Goal: Task Accomplishment & Management: Manage account settings

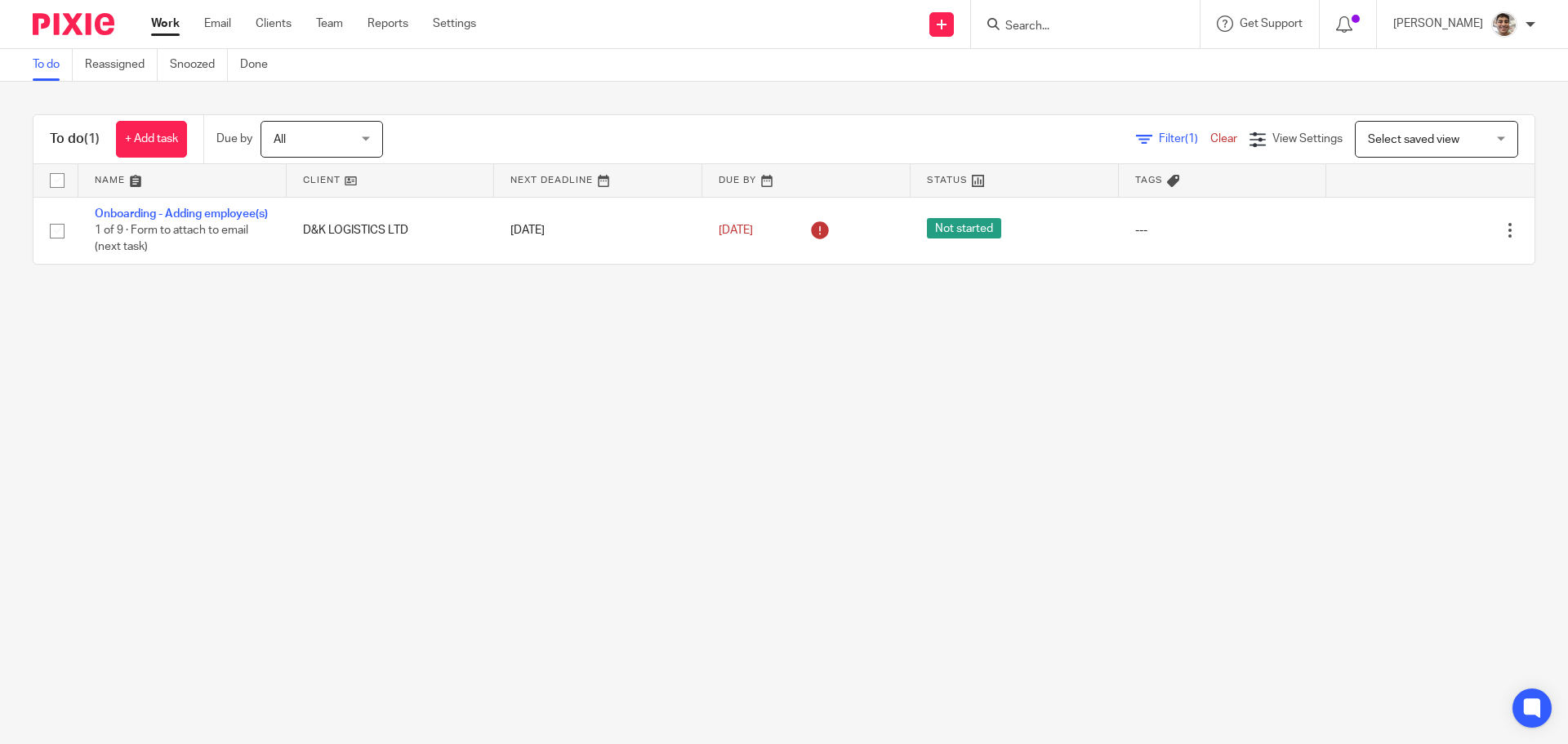
click at [866, 647] on main "To do Reassigned Snoozed Done To do (1) + Add task Due by All All [DATE] [DATE]…" at bounding box center [784, 372] width 1568 height 744
click at [1083, 24] on input "Search" at bounding box center [1077, 26] width 147 height 15
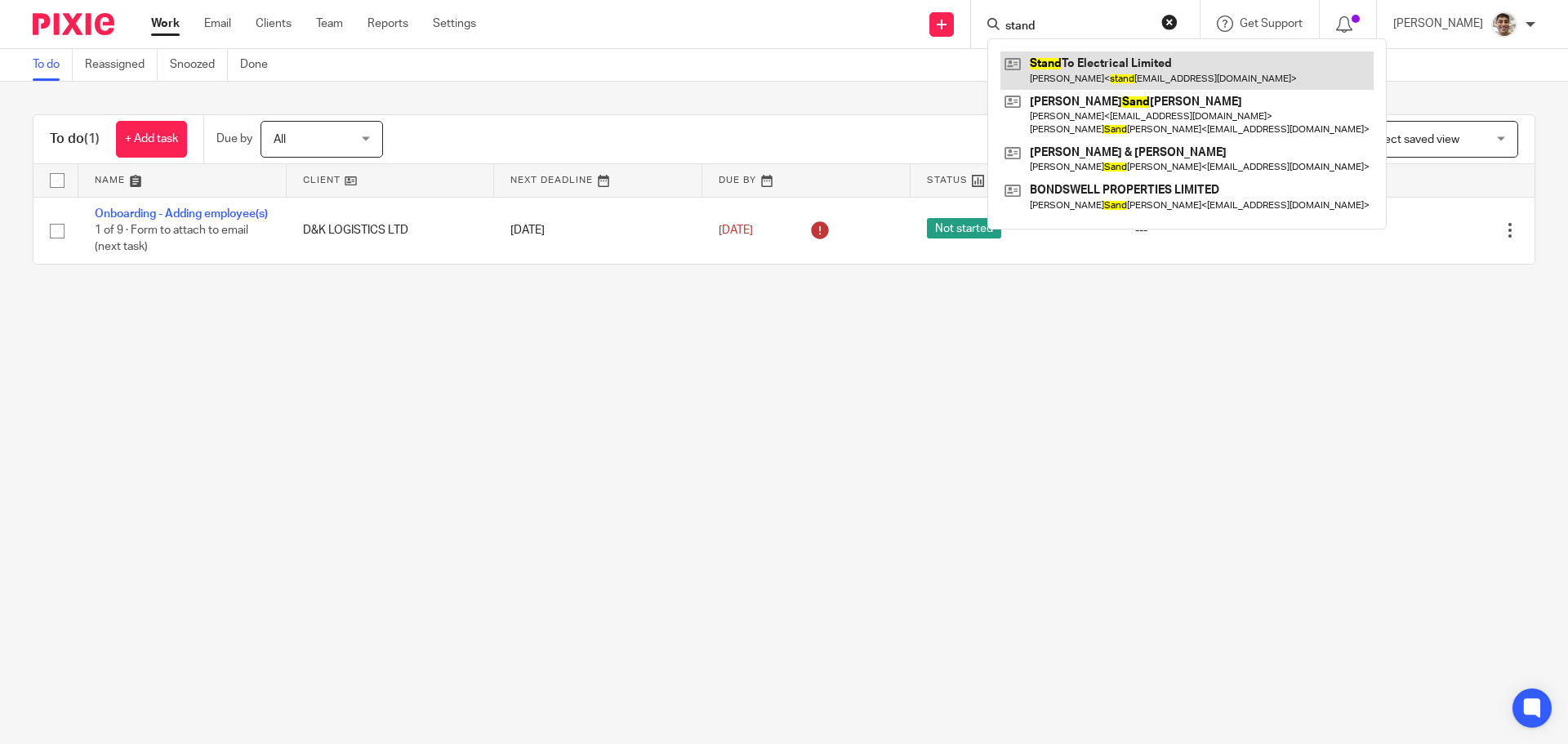
type input "stand"
click at [1127, 67] on link at bounding box center [1187, 70] width 373 height 38
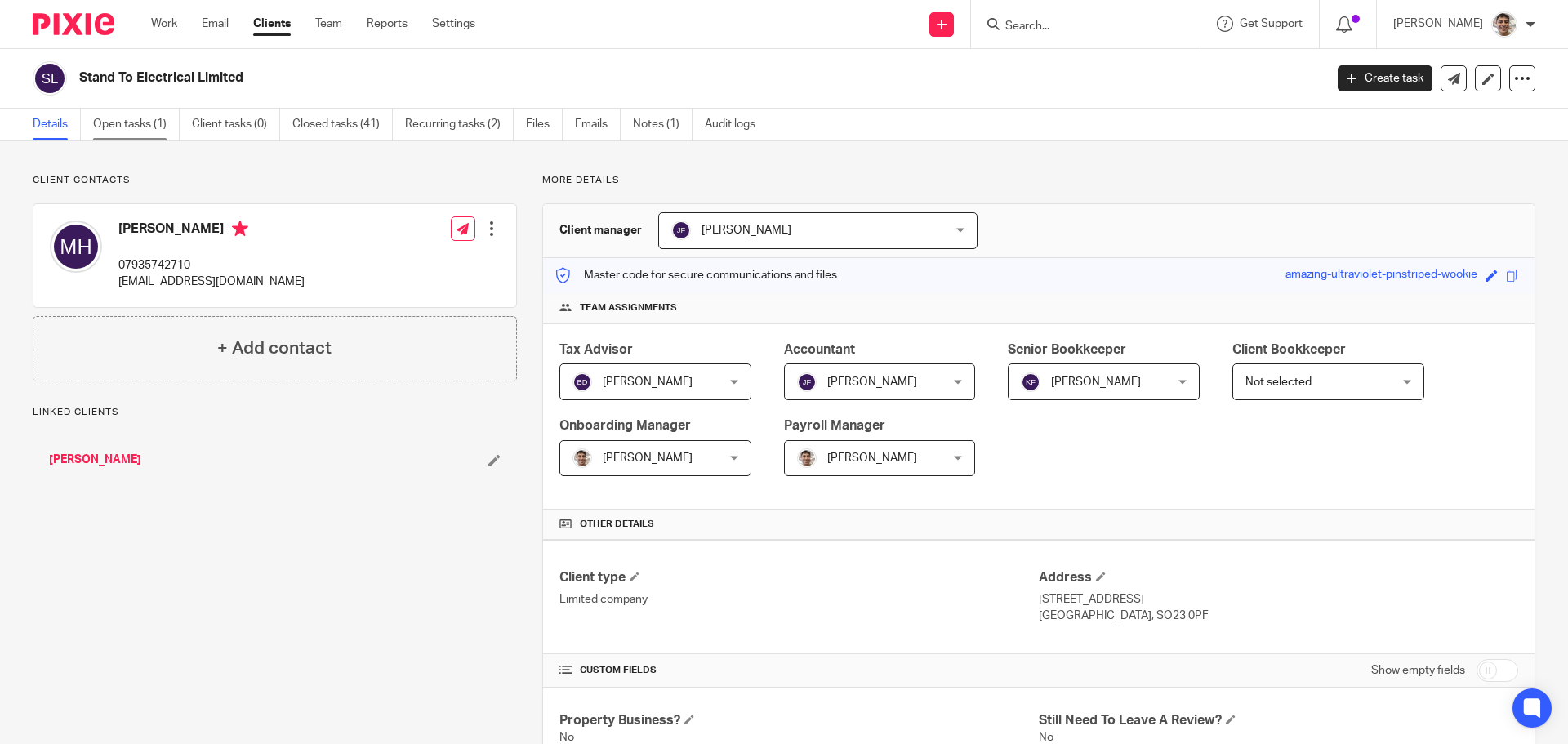
click at [106, 132] on link "Open tasks (1)" at bounding box center [137, 124] width 86 height 32
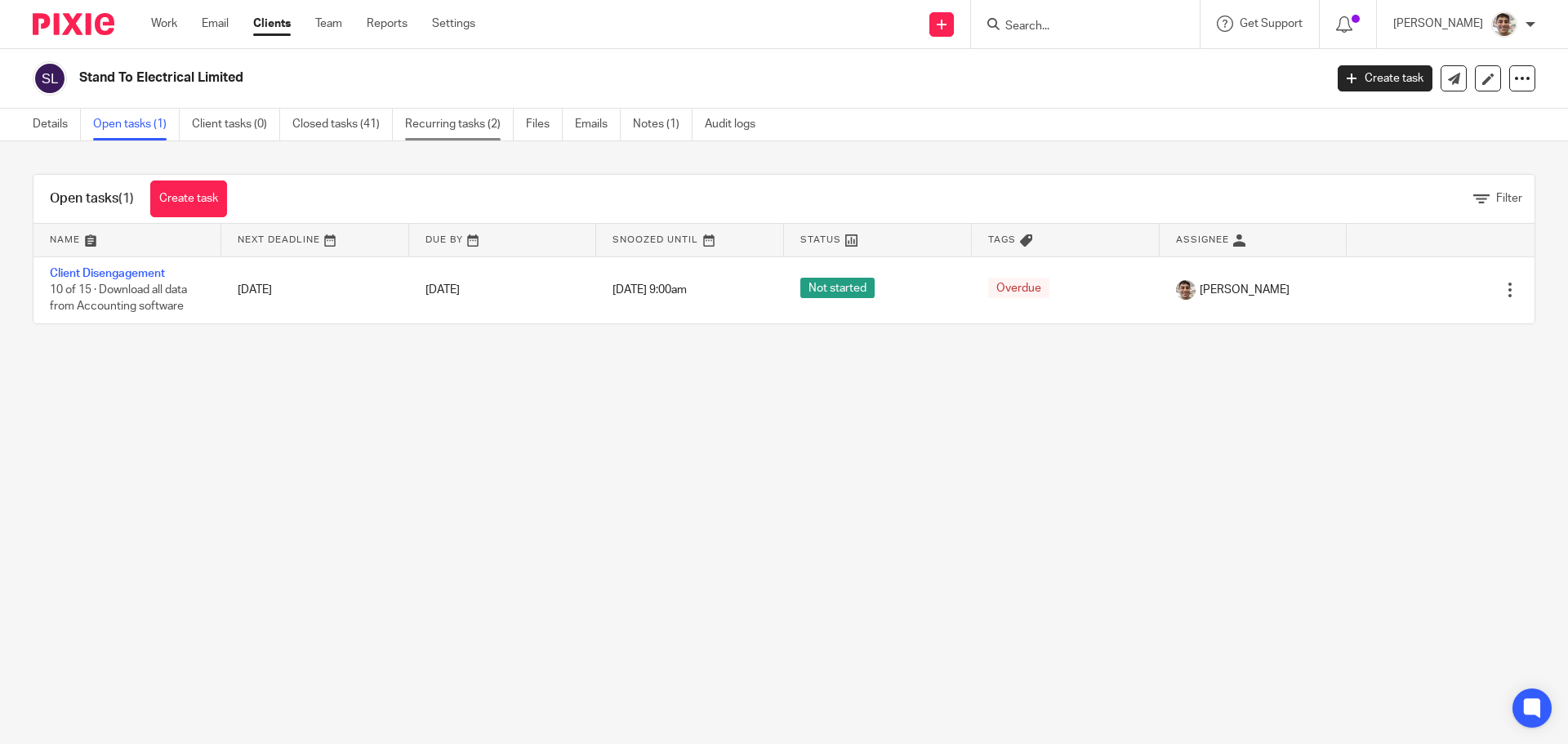
click at [490, 129] on link "Recurring tasks (2)" at bounding box center [459, 124] width 109 height 32
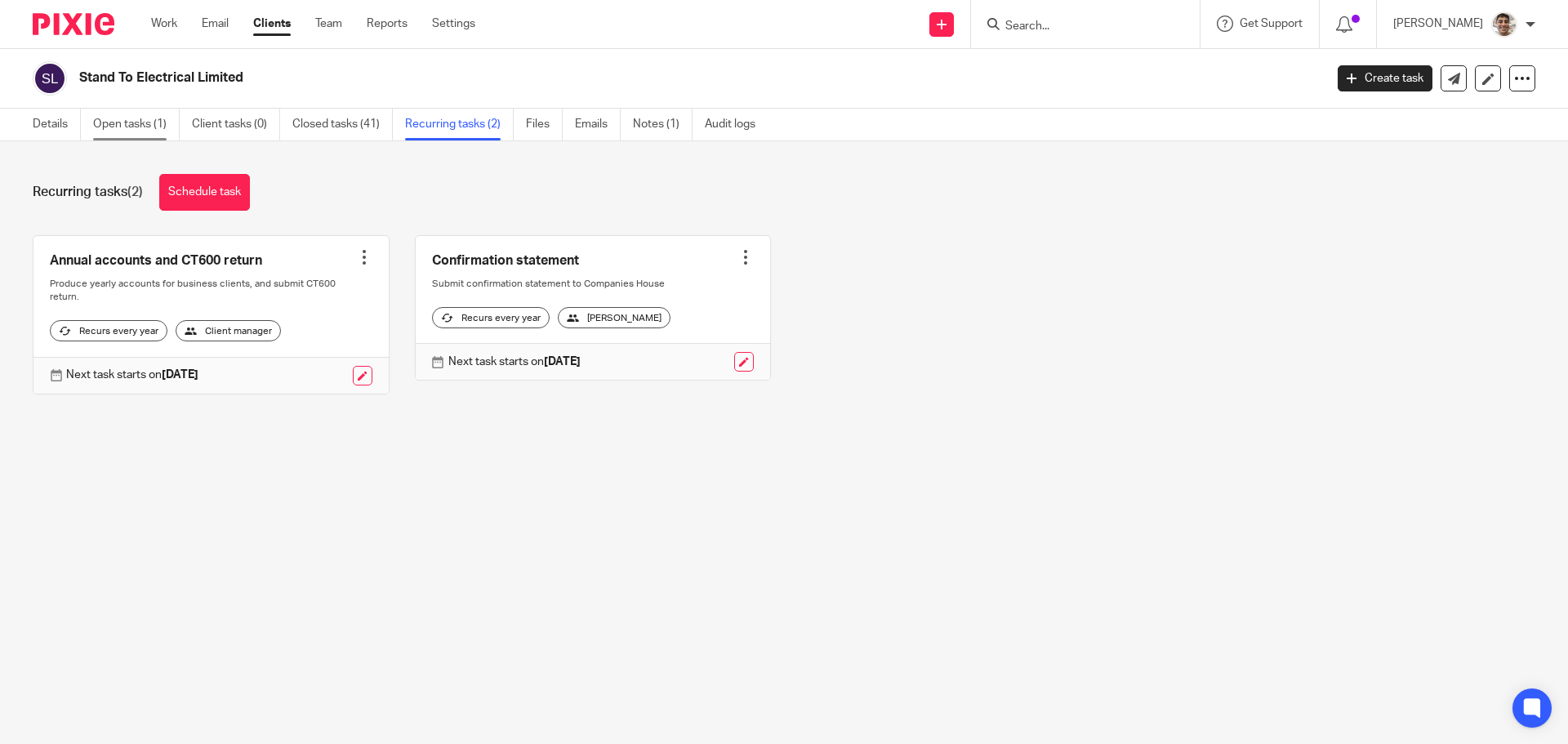
click at [126, 123] on link "Open tasks (1)" at bounding box center [137, 124] width 86 height 32
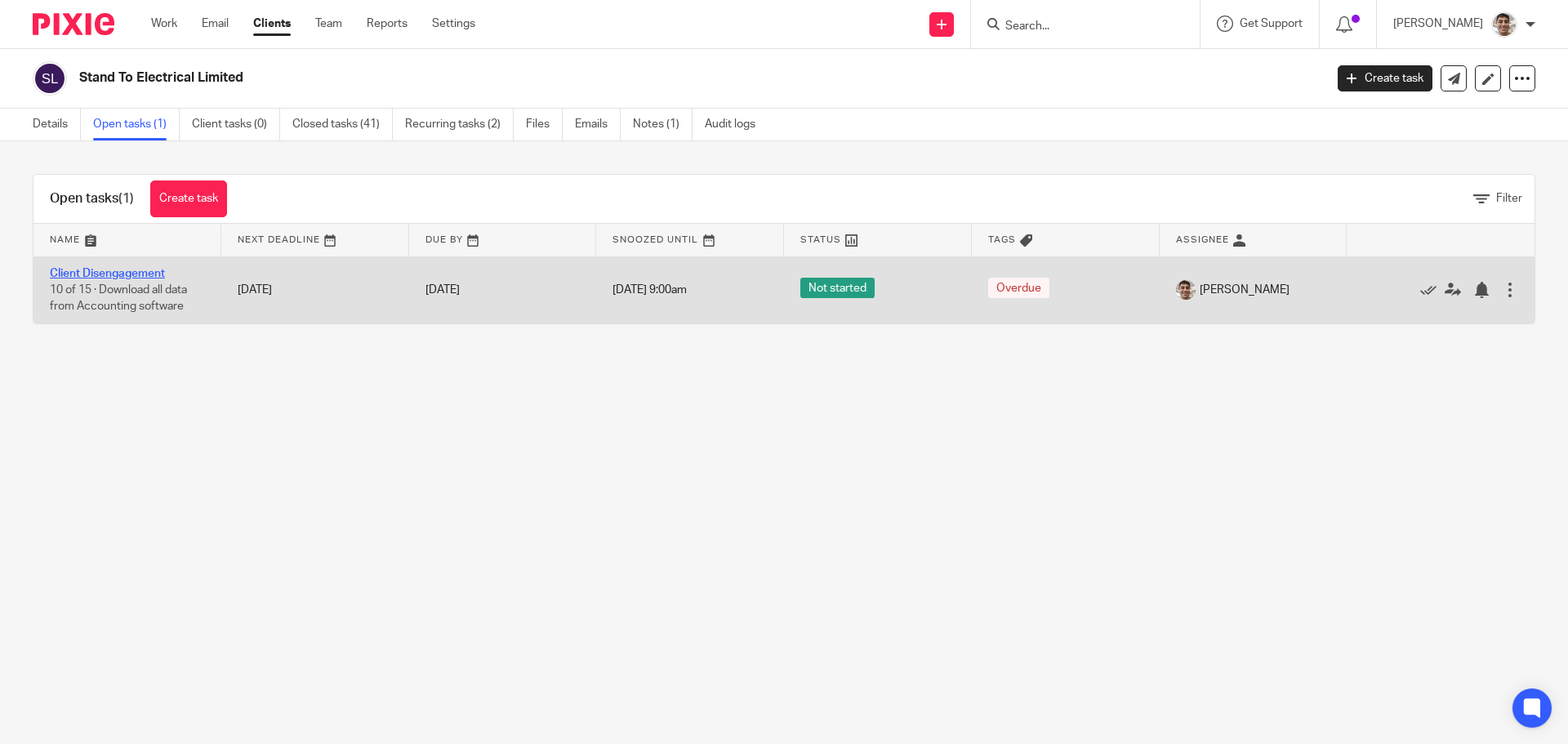
click at [137, 272] on link "Client Disengagement" at bounding box center [107, 274] width 115 height 11
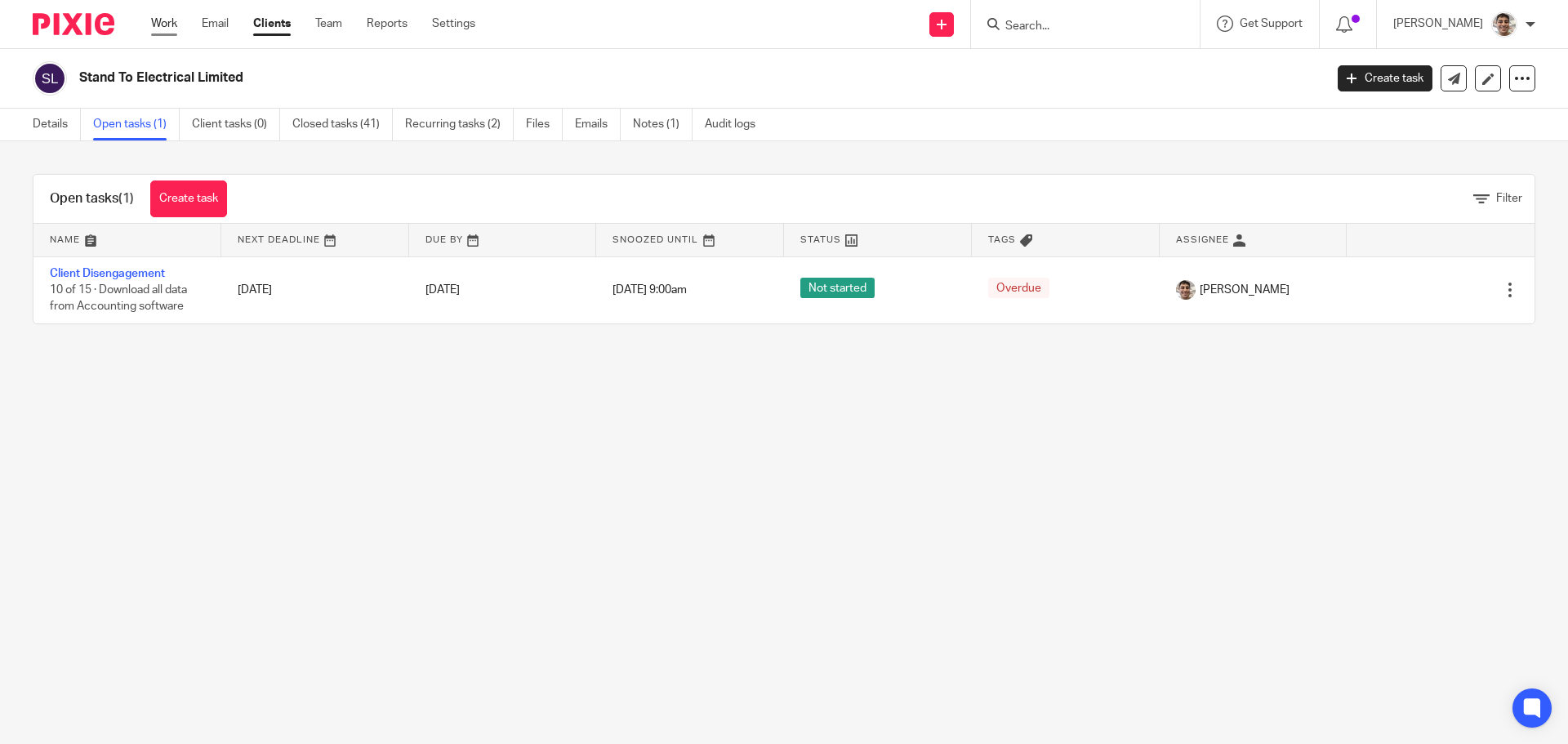
click at [163, 26] on link "Work" at bounding box center [164, 24] width 26 height 17
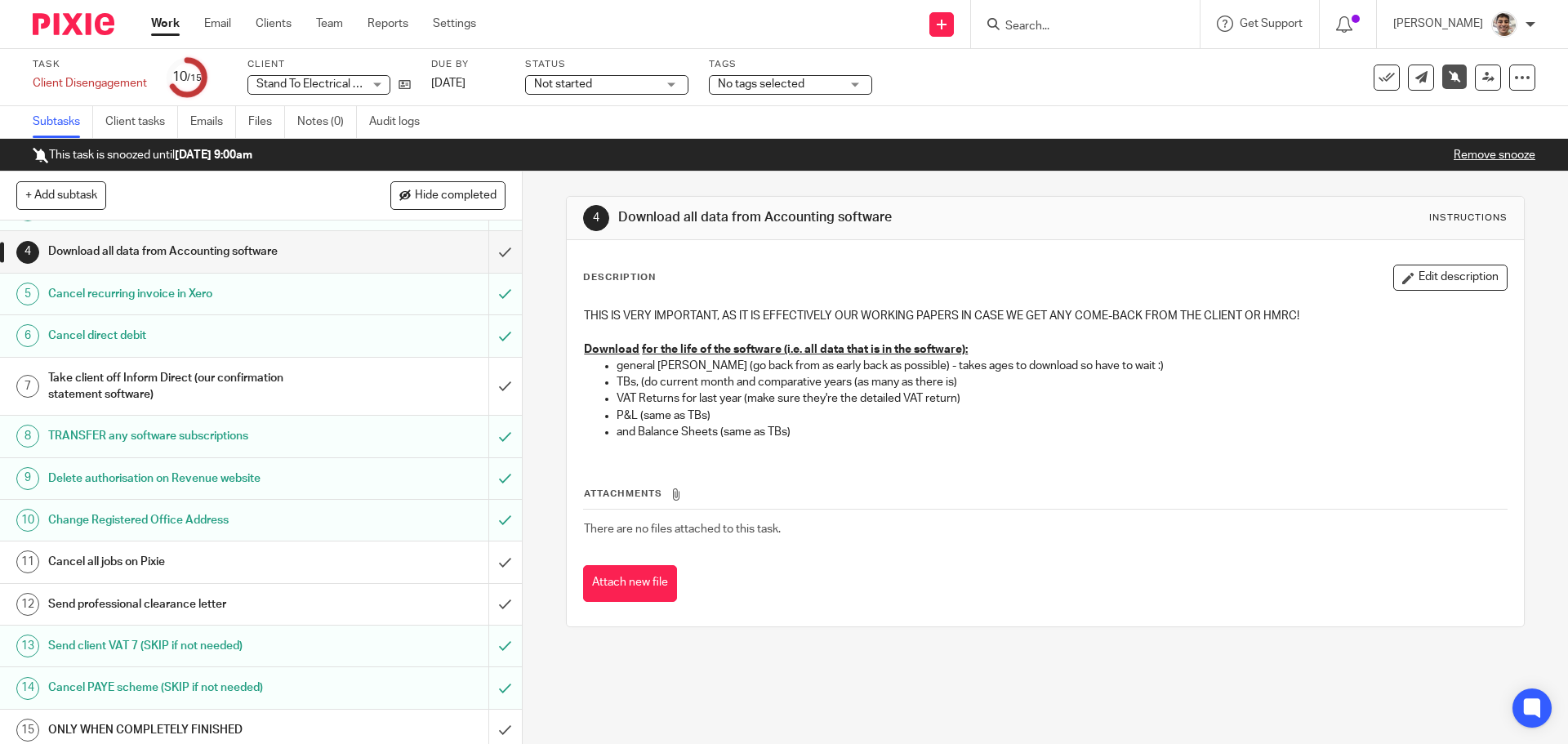
scroll to position [139, 0]
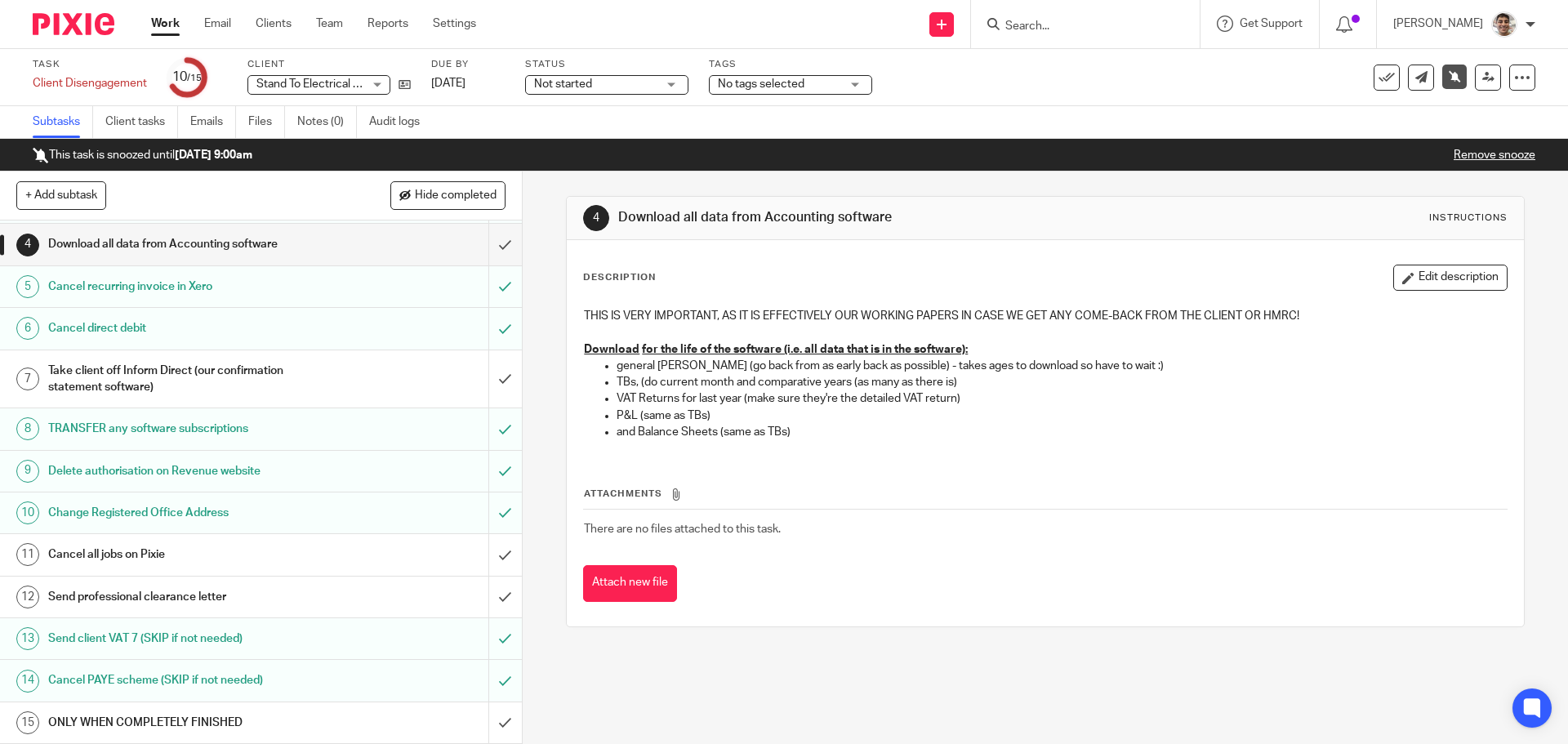
click at [266, 553] on h1 "Cancel all jobs on Pixie" at bounding box center [190, 554] width 282 height 25
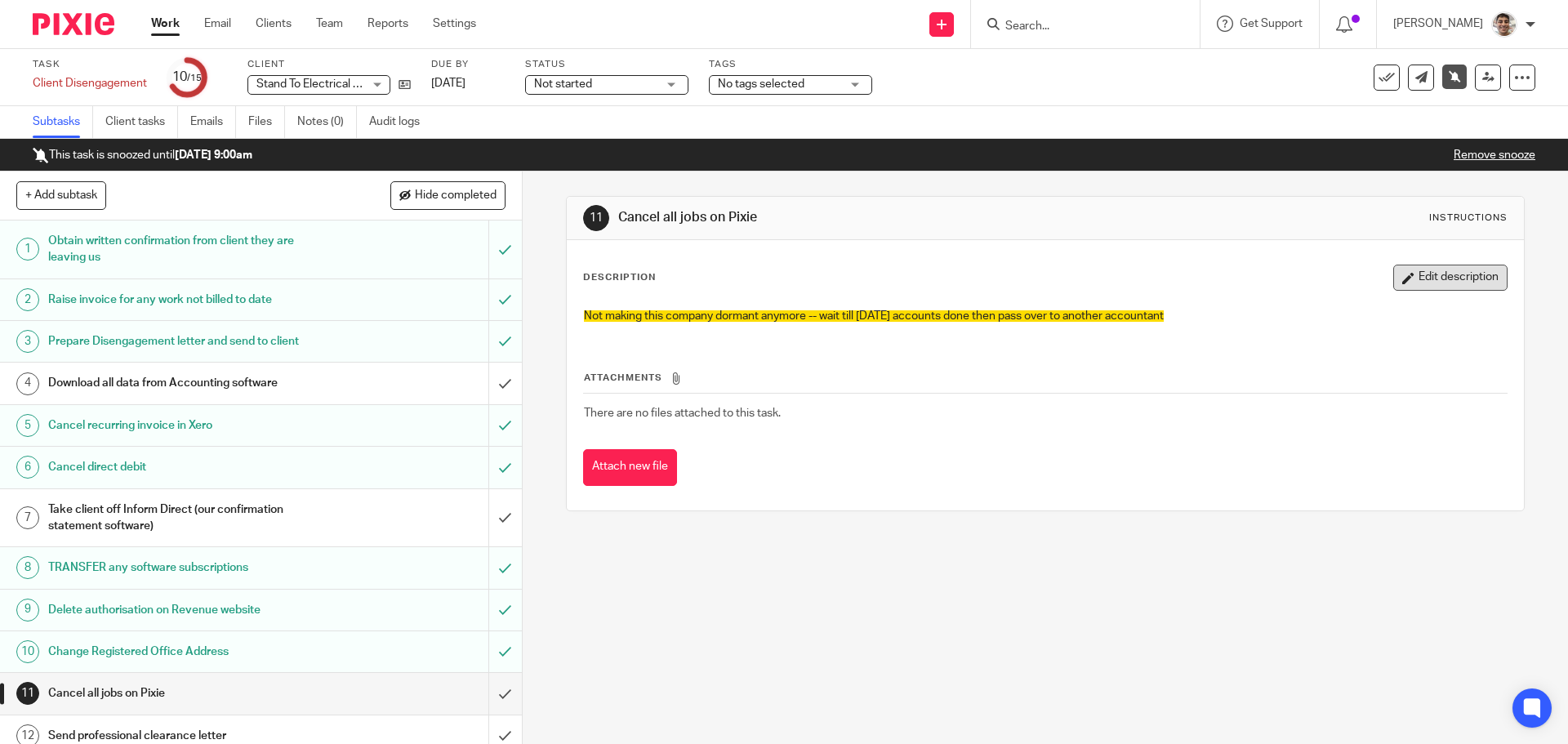
click at [1444, 281] on button "Edit description" at bounding box center [1451, 278] width 115 height 26
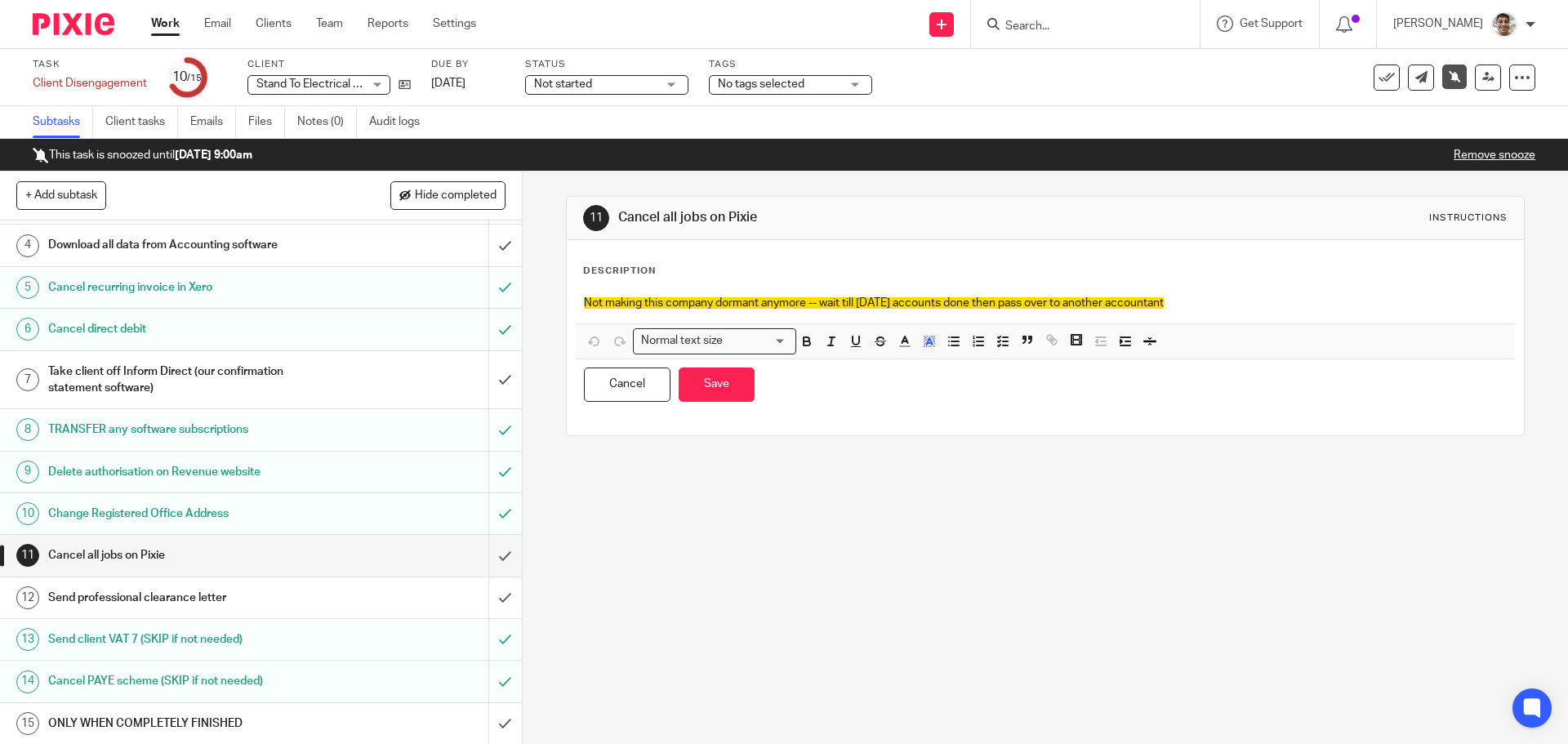
scroll to position [139, 0]
click at [207, 589] on h1 "Send professional clearance letter" at bounding box center [190, 597] width 282 height 25
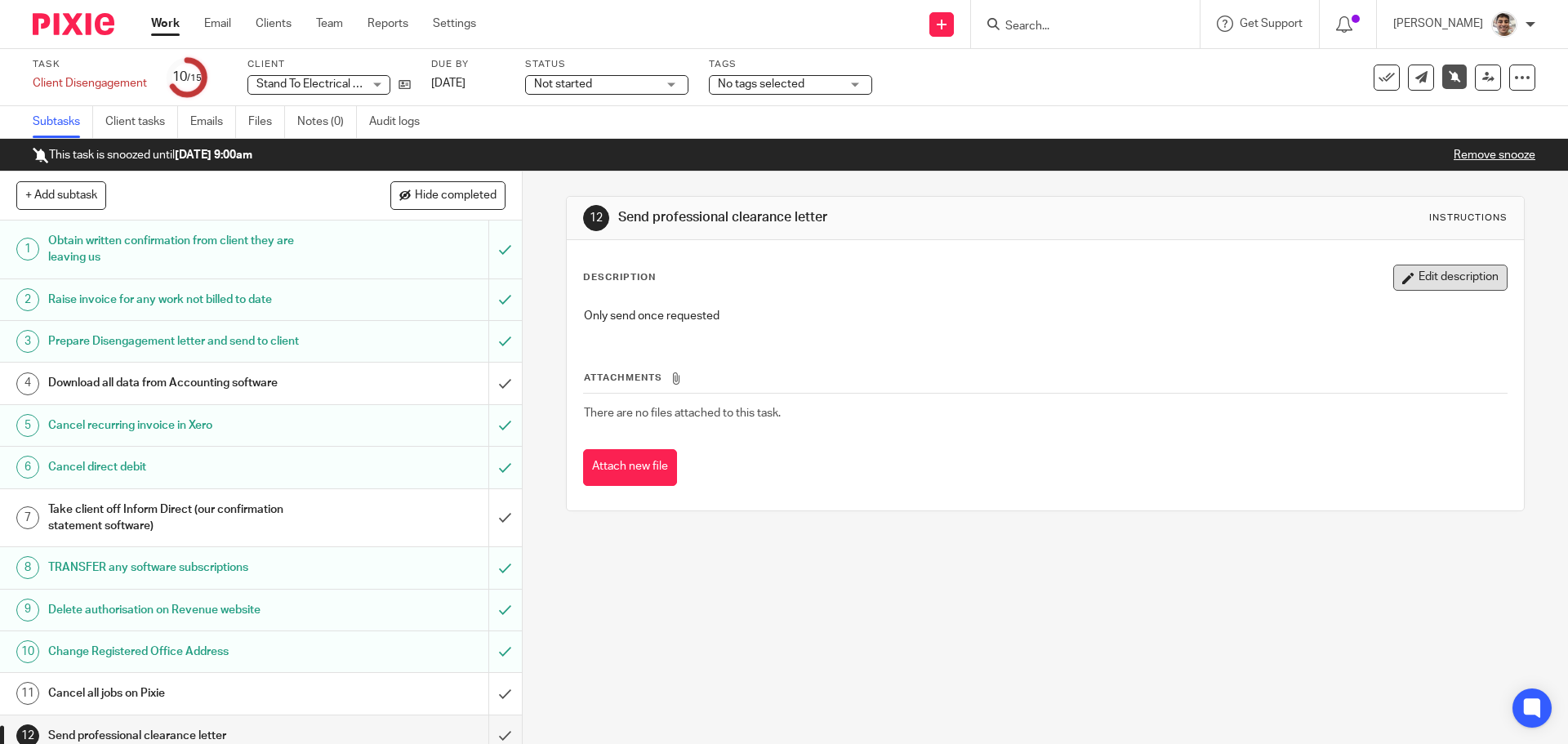
click at [1444, 277] on button "Edit description" at bounding box center [1451, 278] width 115 height 26
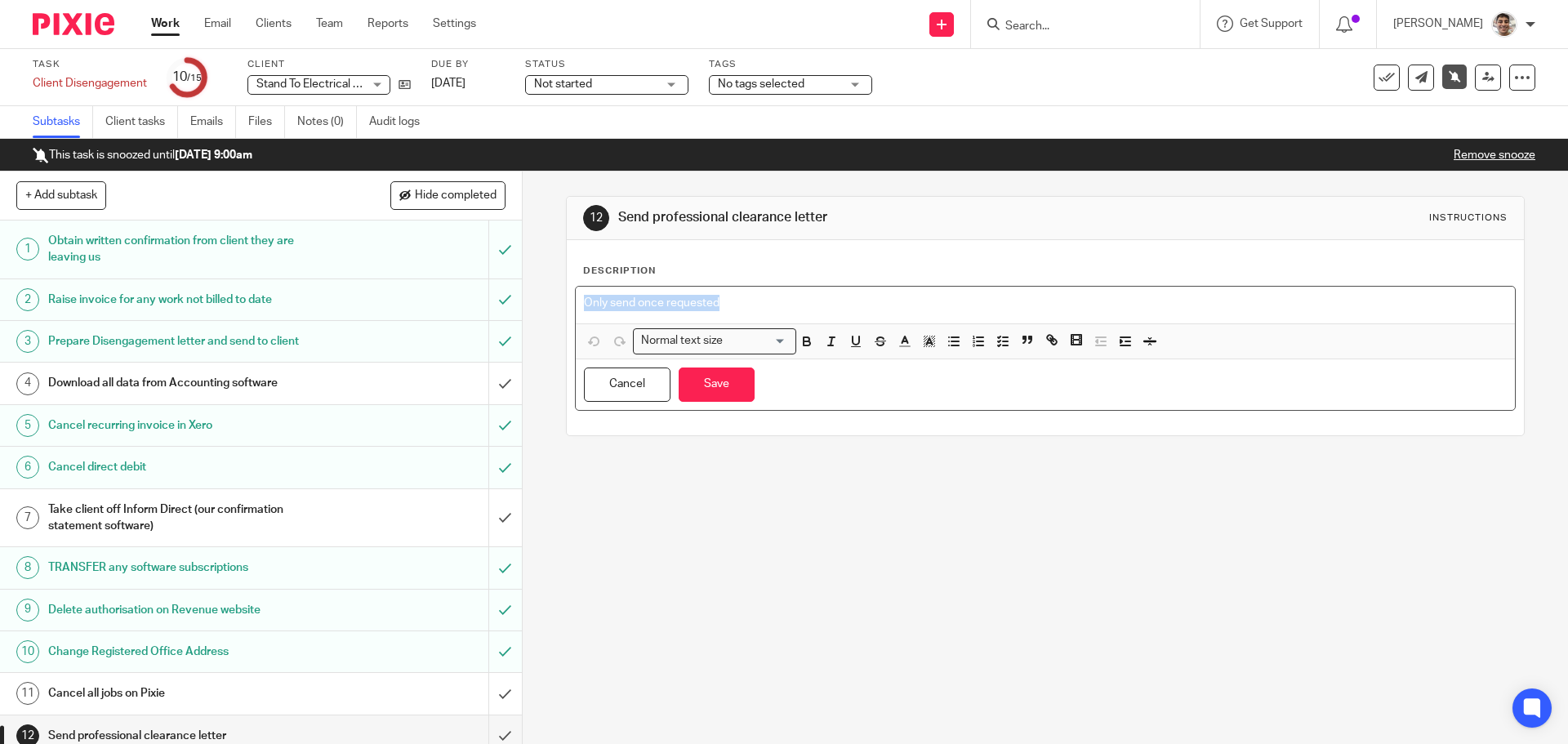
drag, startPoint x: 767, startPoint y: 298, endPoint x: 442, endPoint y: 295, distance: 325.0
click at [442, 295] on div "+ Add subtask Hide completed Cancel + Add 1 Obtain written confirmation from cl…" at bounding box center [784, 457] width 1568 height 573
drag, startPoint x: 963, startPoint y: 298, endPoint x: 304, endPoint y: 246, distance: 661.0
click at [304, 246] on div "+ Add subtask Hide completed Cancel + Add 1 Obtain written confirmation from cl…" at bounding box center [784, 457] width 1568 height 573
click at [931, 345] on icon "button" at bounding box center [929, 342] width 15 height 15
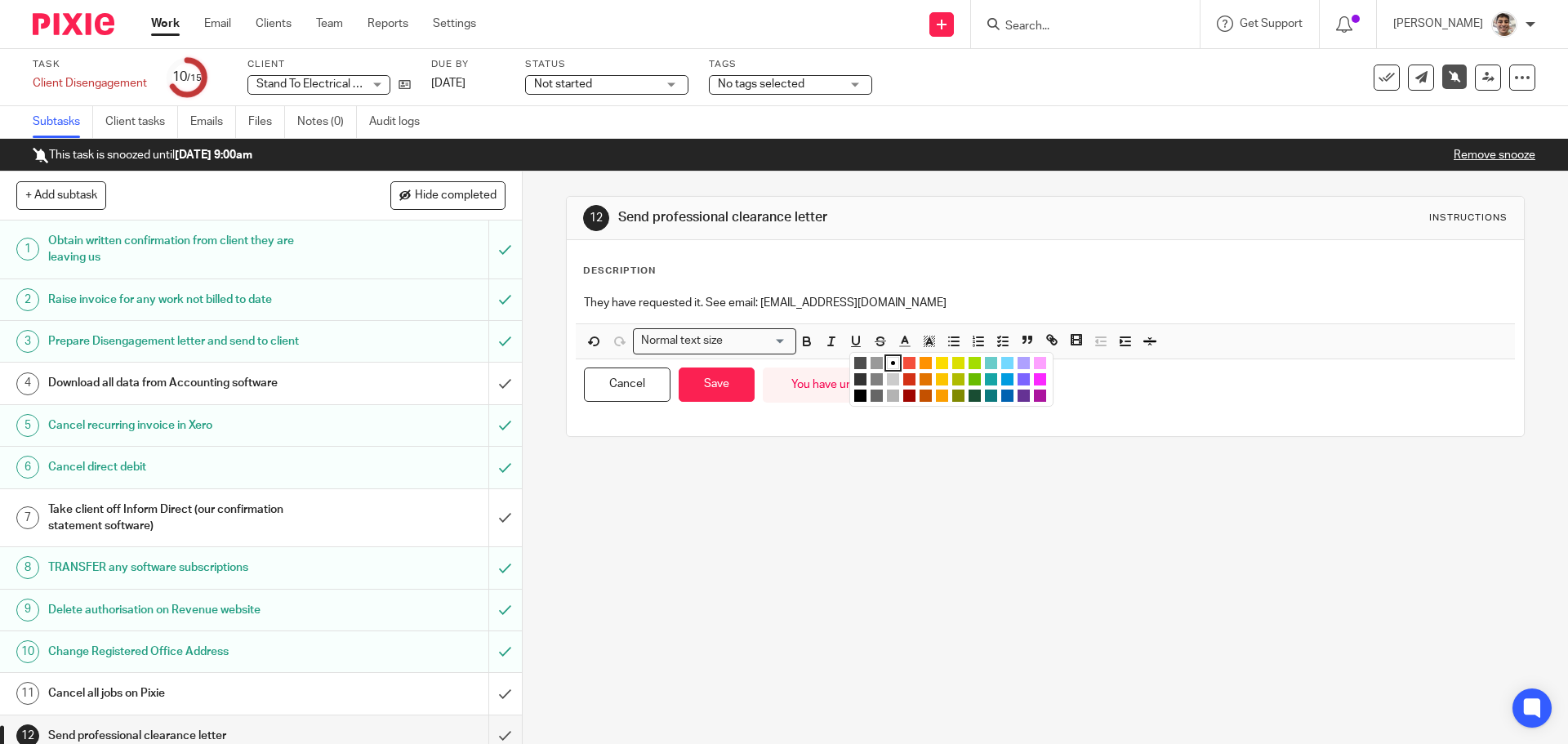
click at [939, 366] on li "color:#FCDC00" at bounding box center [942, 363] width 12 height 12
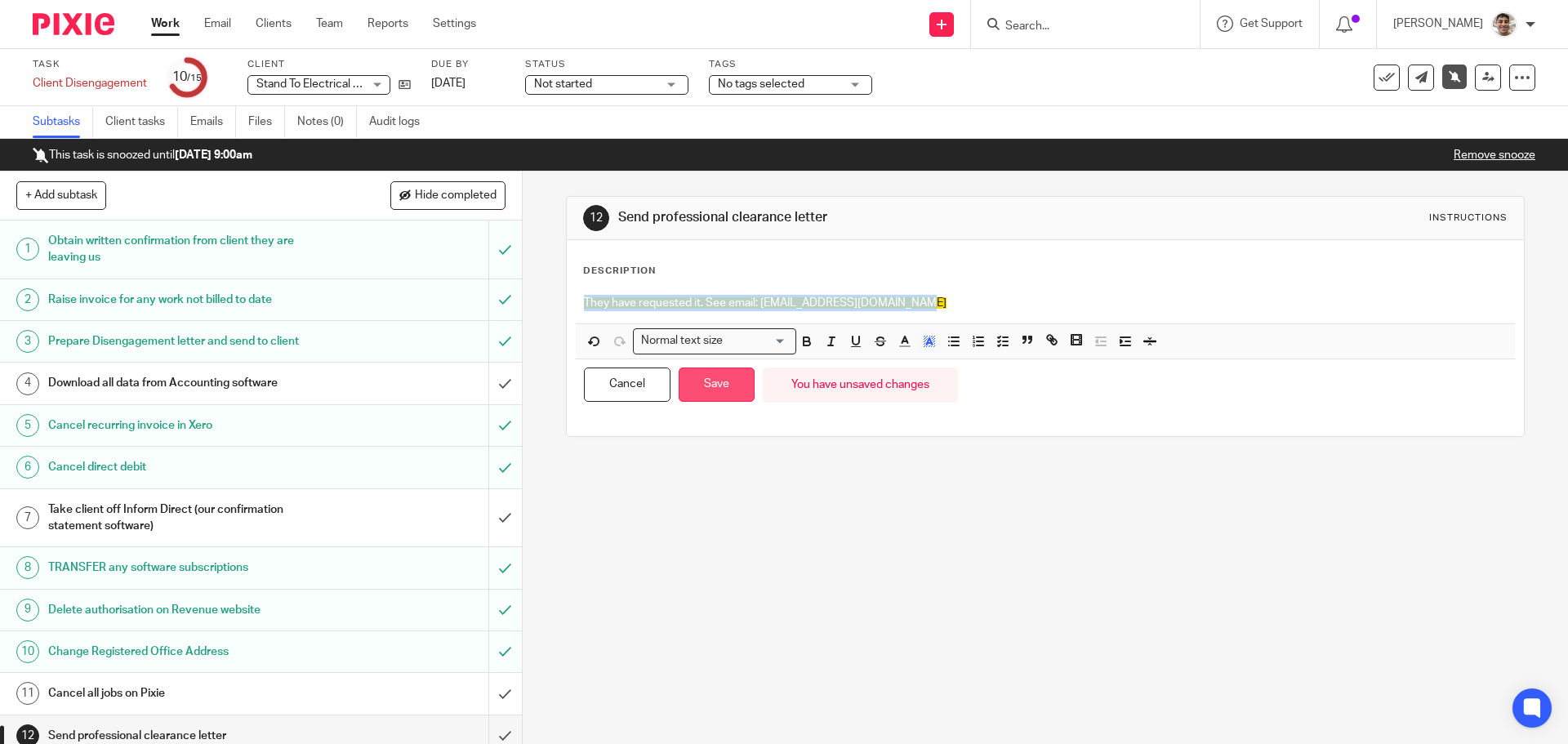
click at [720, 376] on button "Save" at bounding box center [716, 385] width 76 height 35
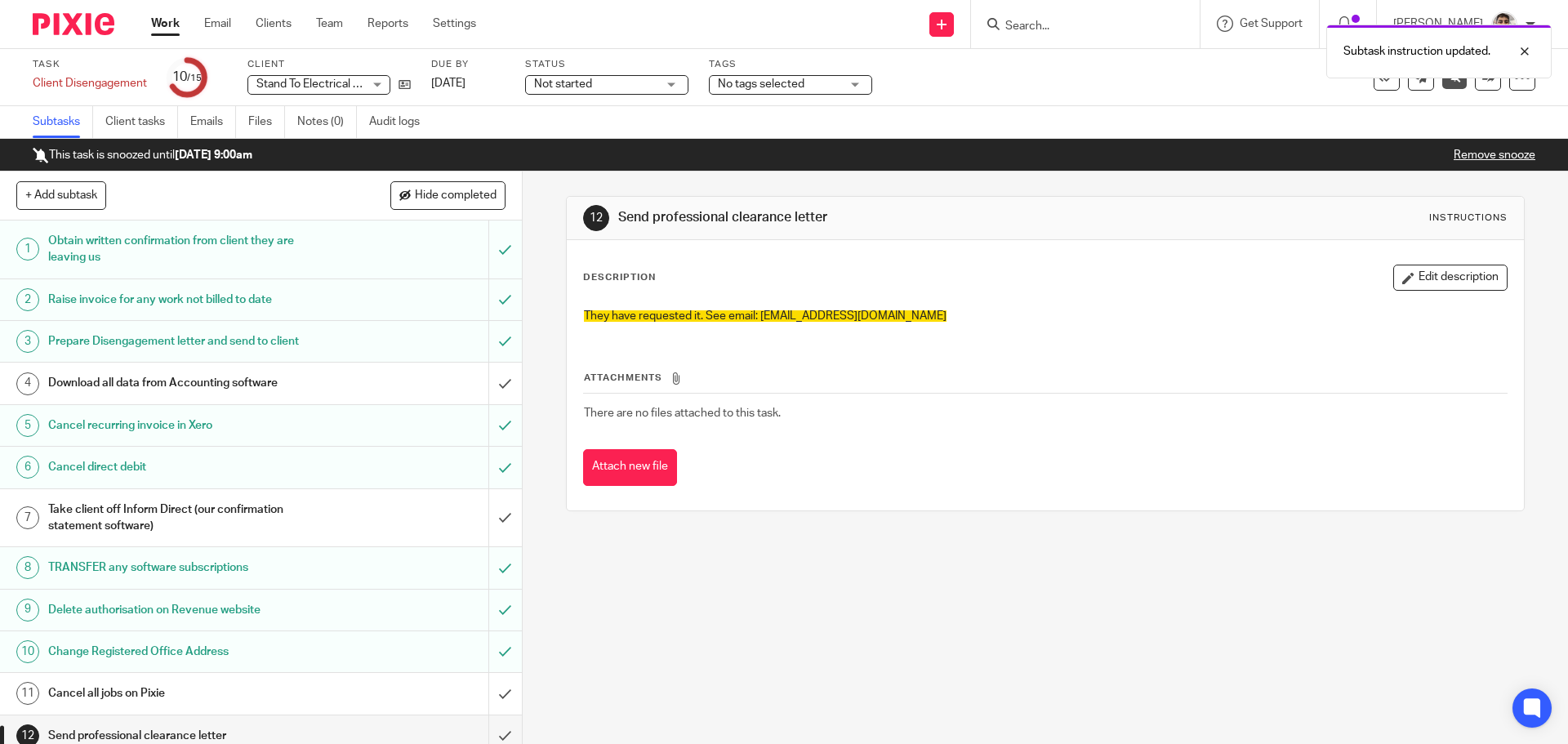
click at [859, 684] on div "12 Send professional clearance letter Instructions Description Edit description…" at bounding box center [1045, 457] width 1046 height 573
click at [934, 630] on div "12 Send professional clearance letter Instructions Description Edit description…" at bounding box center [1045, 457] width 1046 height 573
click at [850, 625] on div "12 Send professional clearance letter Instructions Description Edit description…" at bounding box center [1045, 457] width 1046 height 573
click at [925, 595] on div "12 Send professional clearance letter Instructions Description Edit description…" at bounding box center [1045, 457] width 1046 height 573
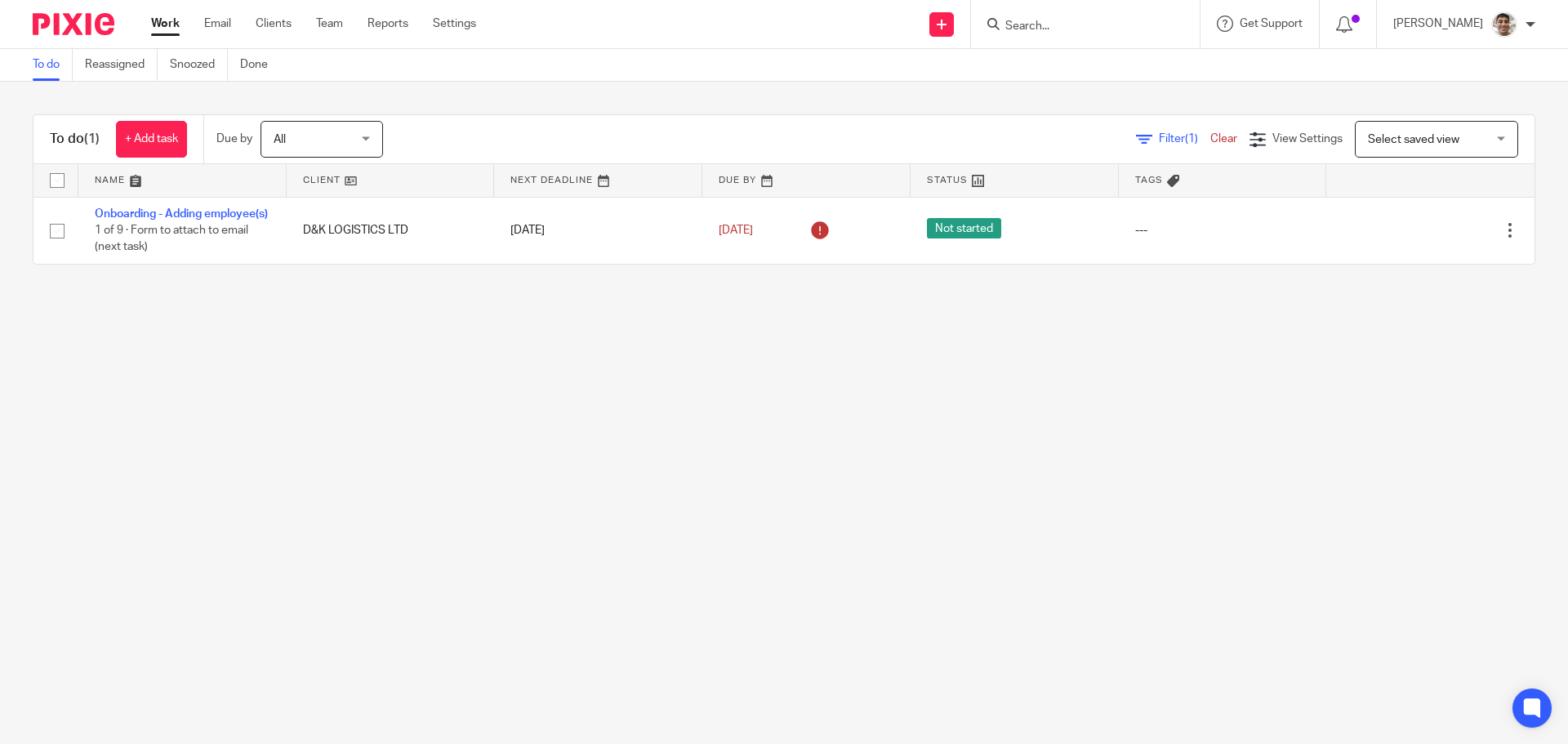
click at [749, 428] on main "To do Reassigned Snoozed Done To do (1) + Add task Due by All All [DATE] [DATE]…" at bounding box center [784, 372] width 1568 height 744
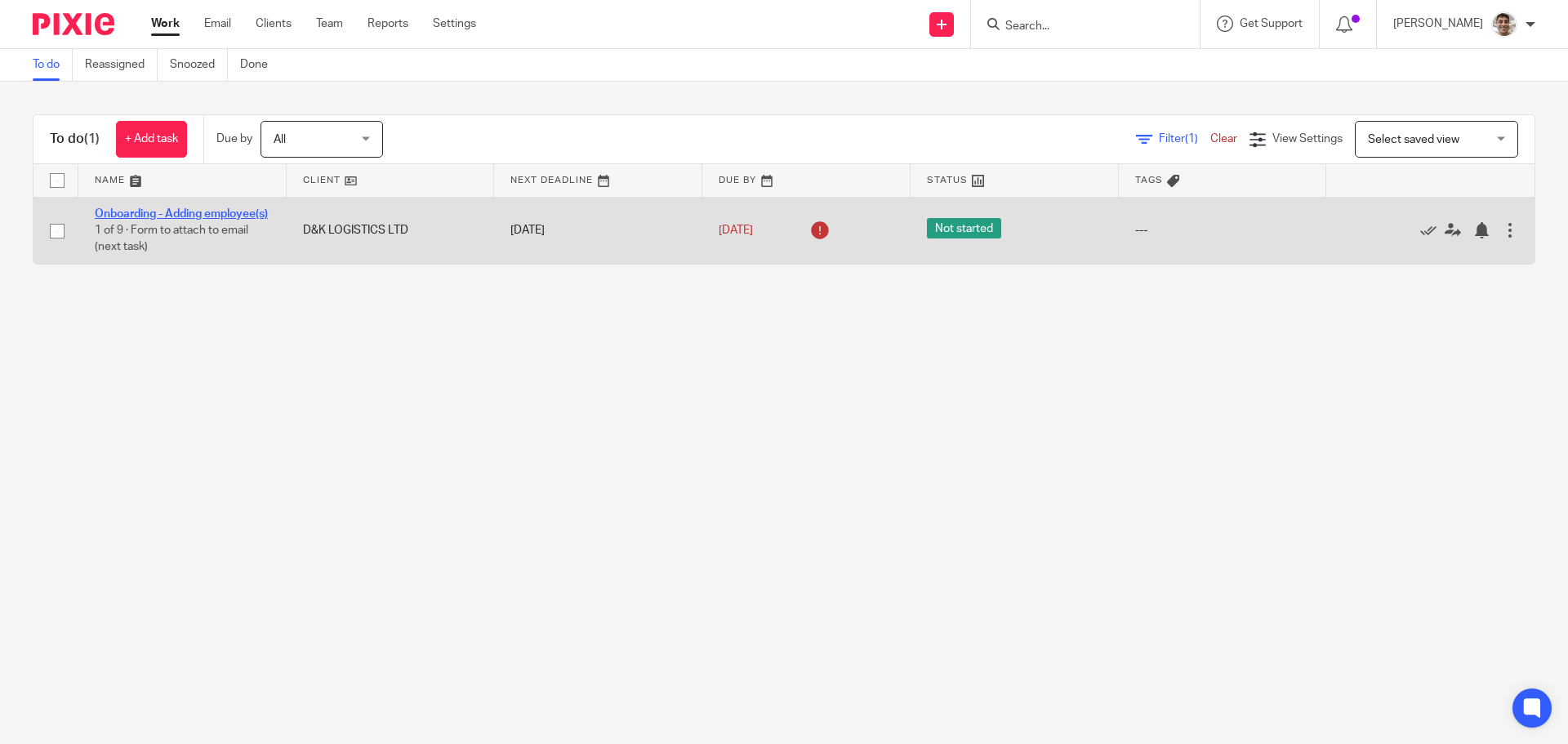
click at [145, 215] on link "Onboarding - Adding employee(s)" at bounding box center [181, 214] width 173 height 11
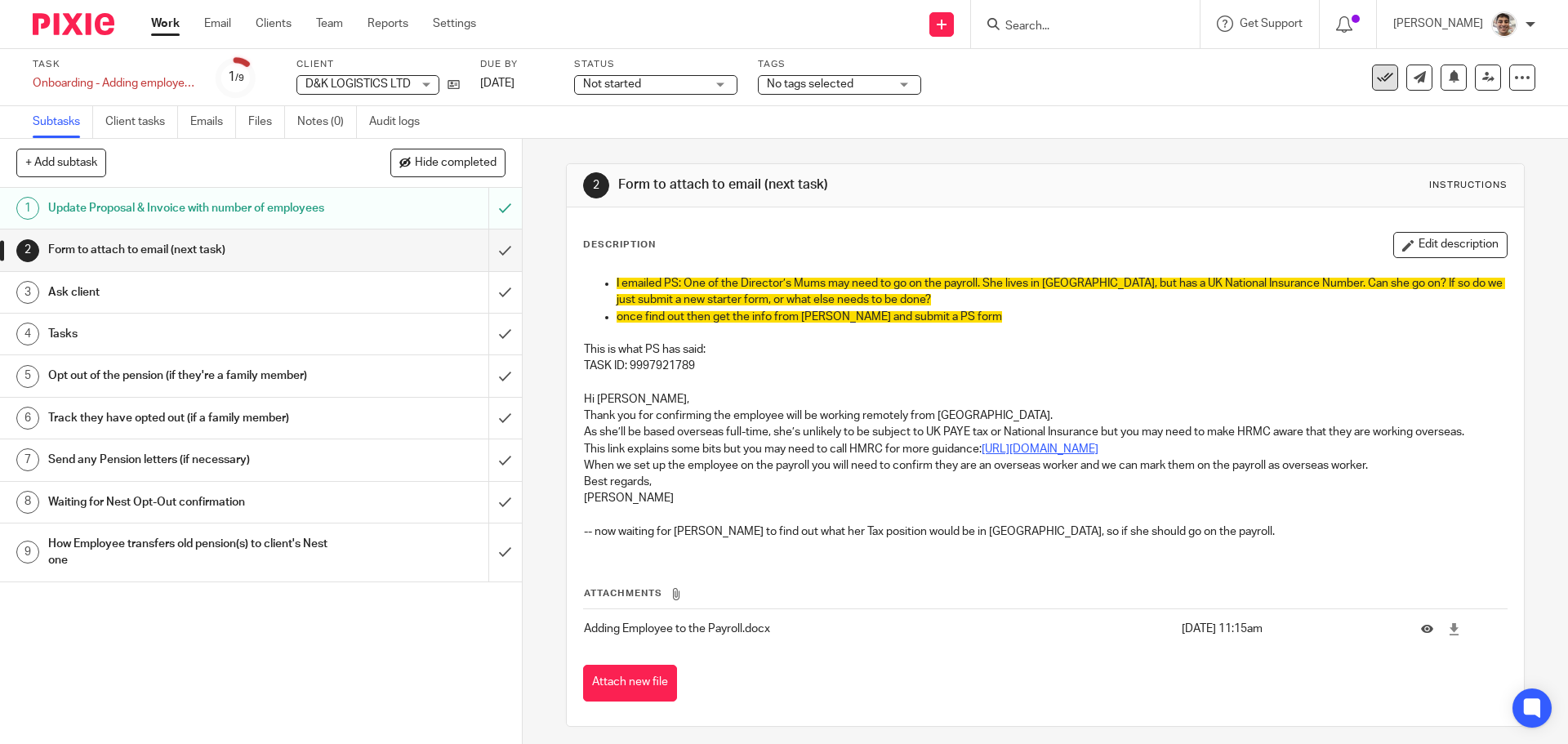
click at [1377, 74] on icon at bounding box center [1384, 78] width 17 height 17
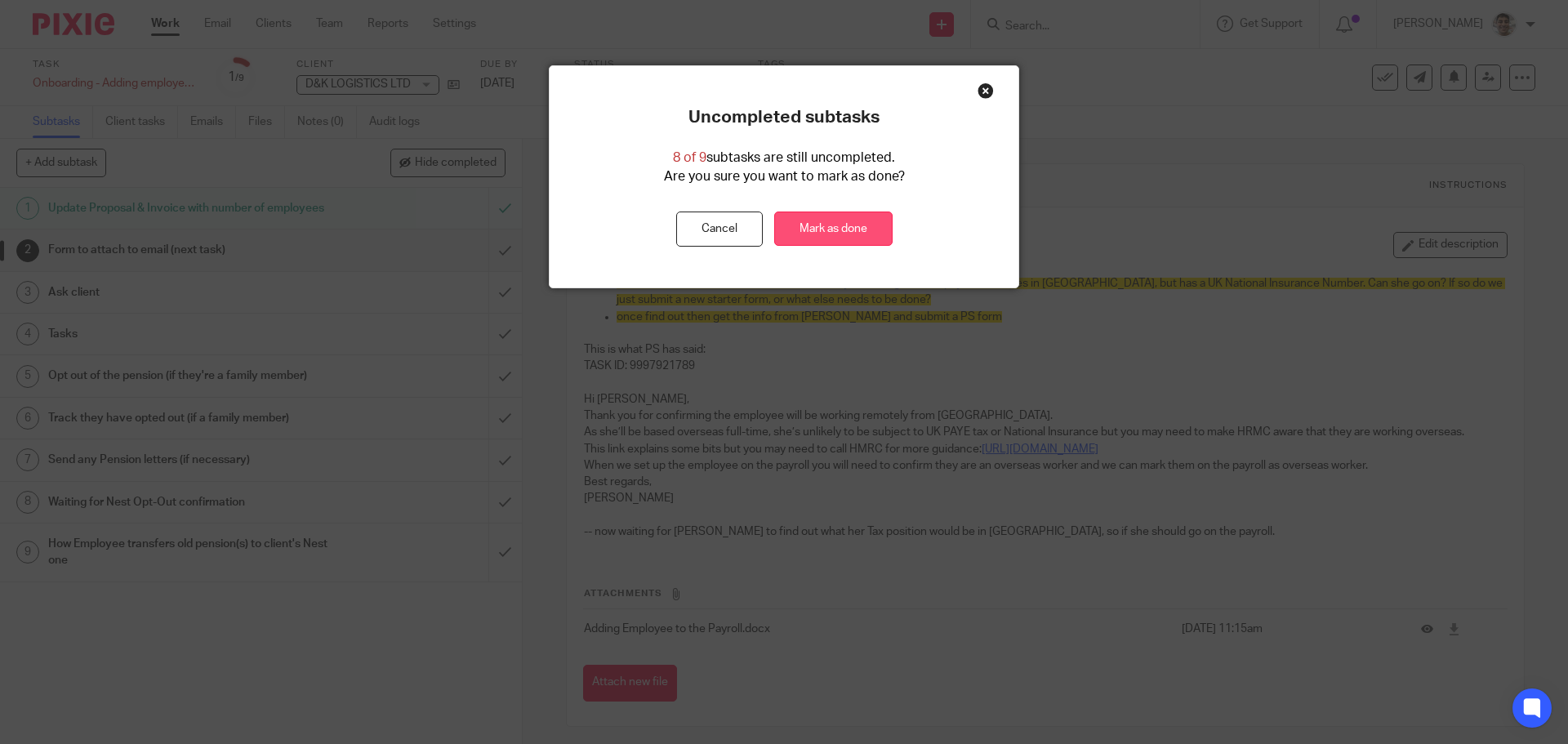
click at [799, 220] on link "Mark as done" at bounding box center [833, 229] width 118 height 35
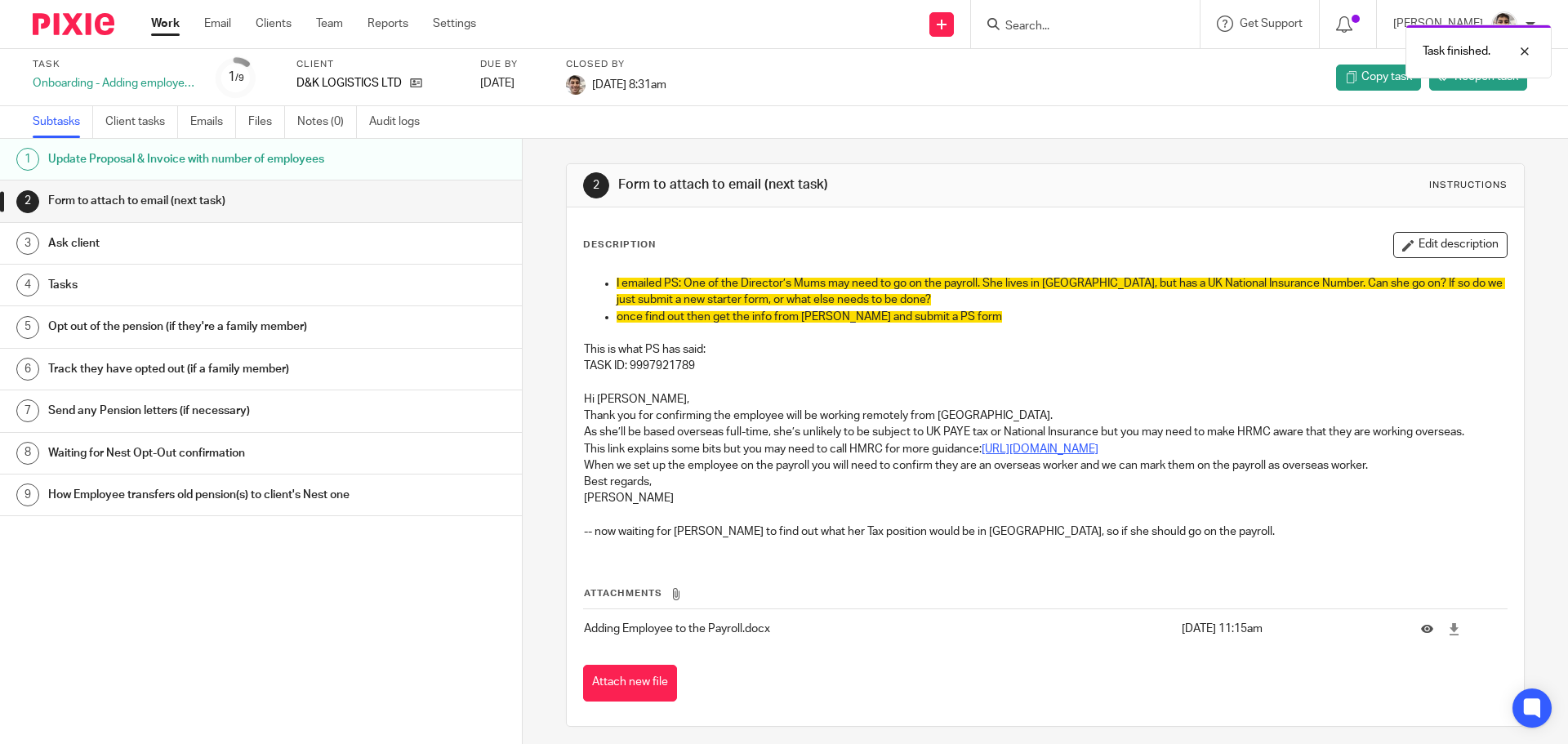
click at [1034, 78] on div "Task finished." at bounding box center [1167, 48] width 768 height 62
click at [169, 19] on link "Work" at bounding box center [165, 24] width 28 height 17
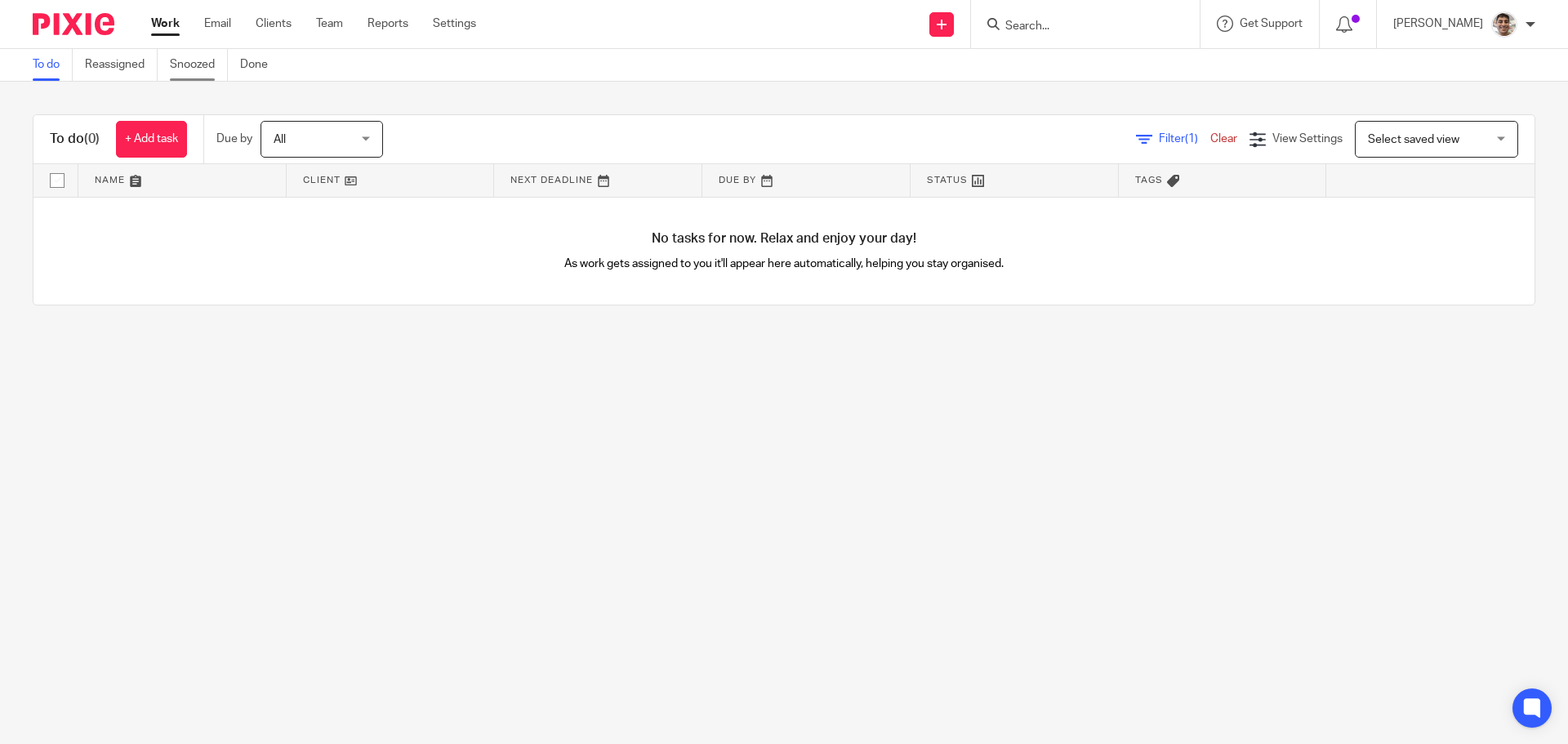
click at [184, 58] on link "Snoozed" at bounding box center [199, 65] width 58 height 32
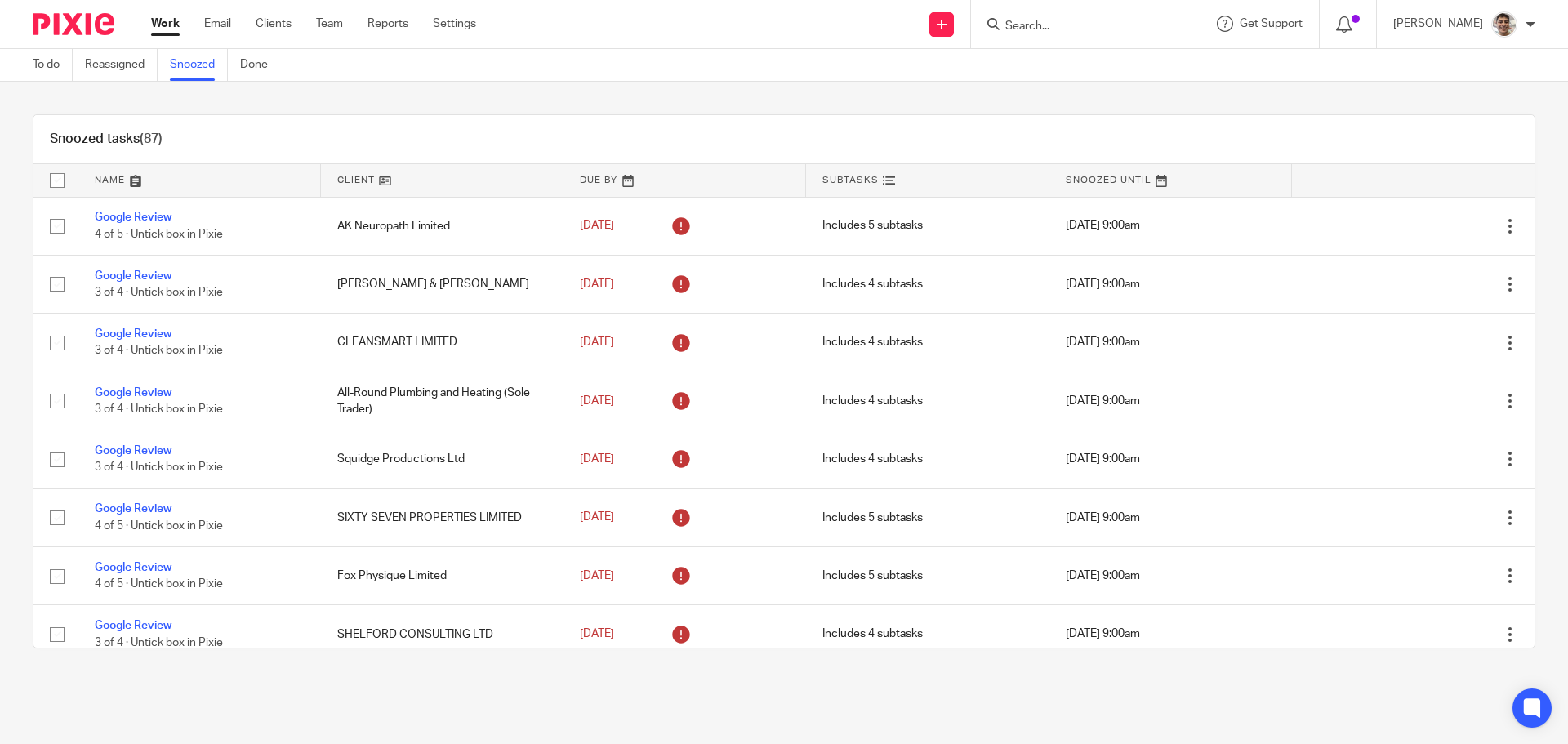
click at [1071, 181] on link at bounding box center [1170, 180] width 243 height 33
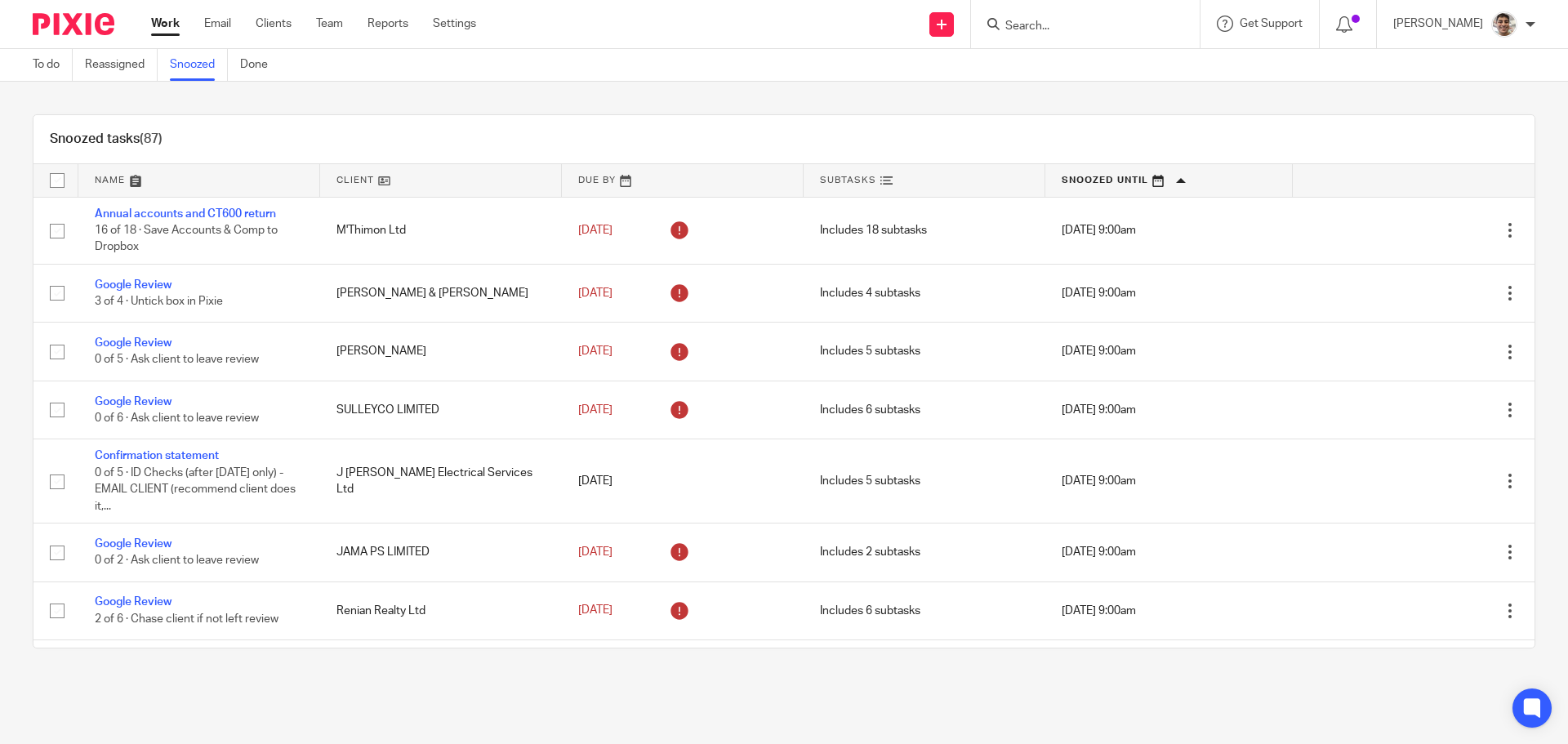
click at [1062, 177] on link at bounding box center [1169, 180] width 247 height 33
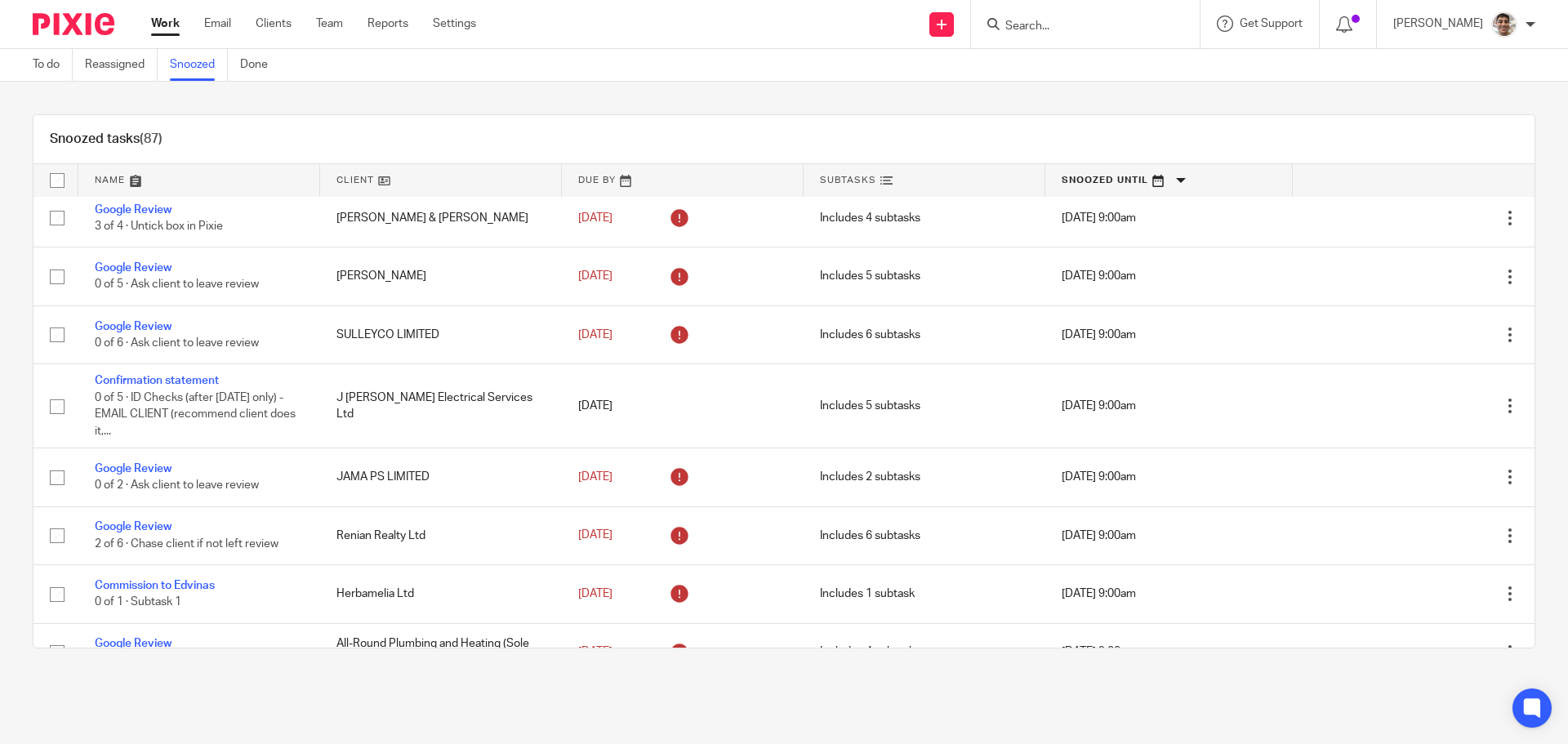
scroll to position [400, 0]
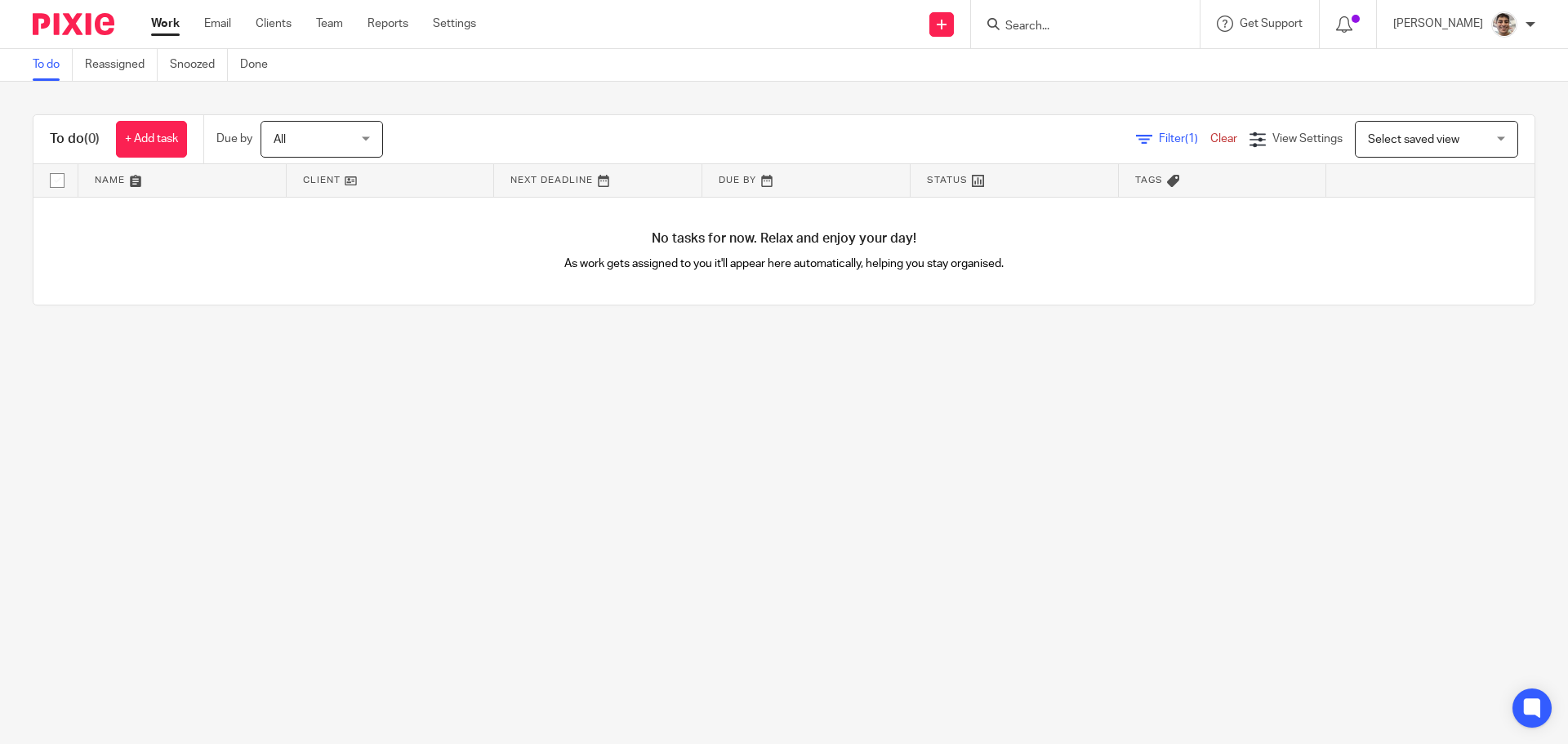
click at [1084, 30] on input "Search" at bounding box center [1077, 26] width 147 height 15
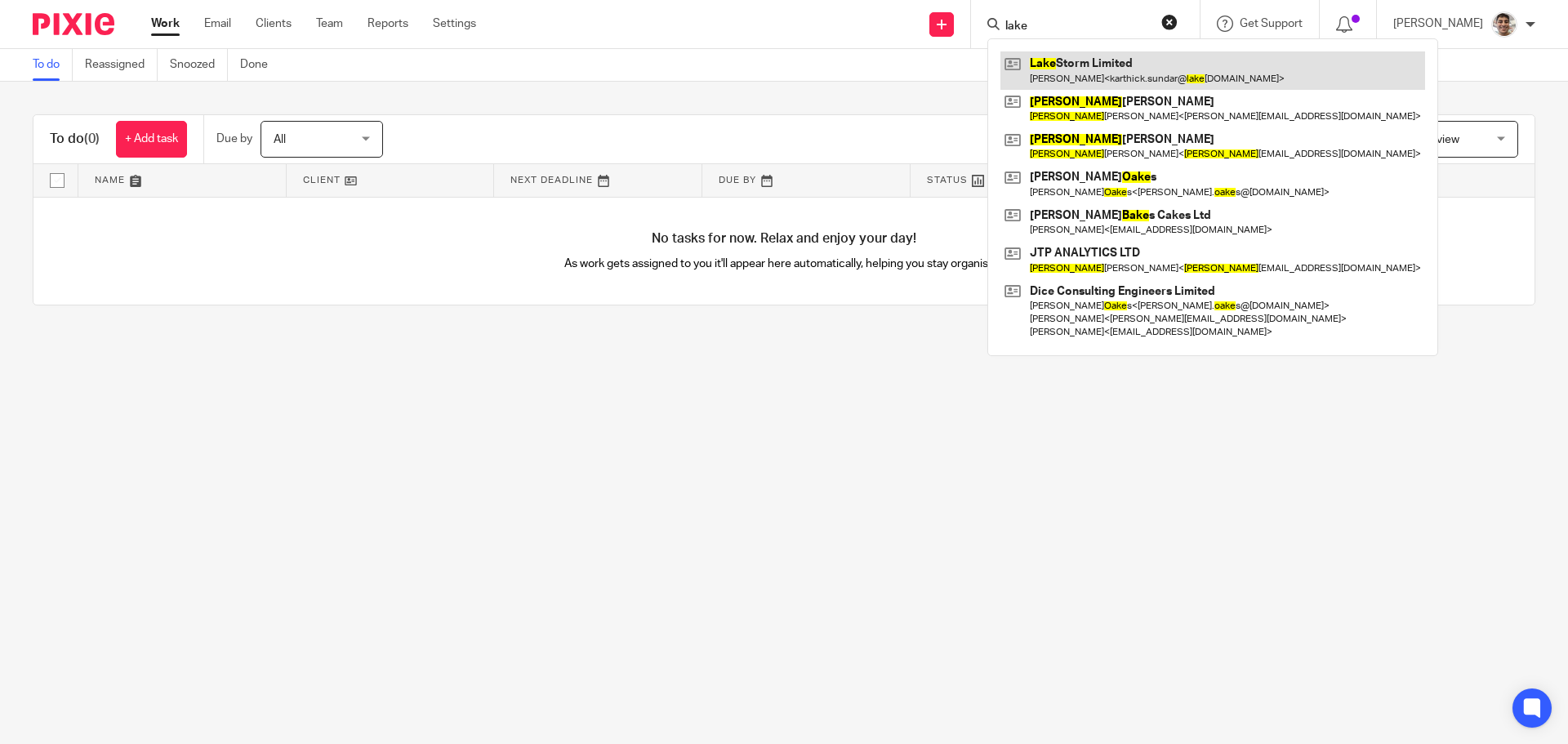
type input "lake"
click at [1092, 73] on link at bounding box center [1212, 70] width 424 height 38
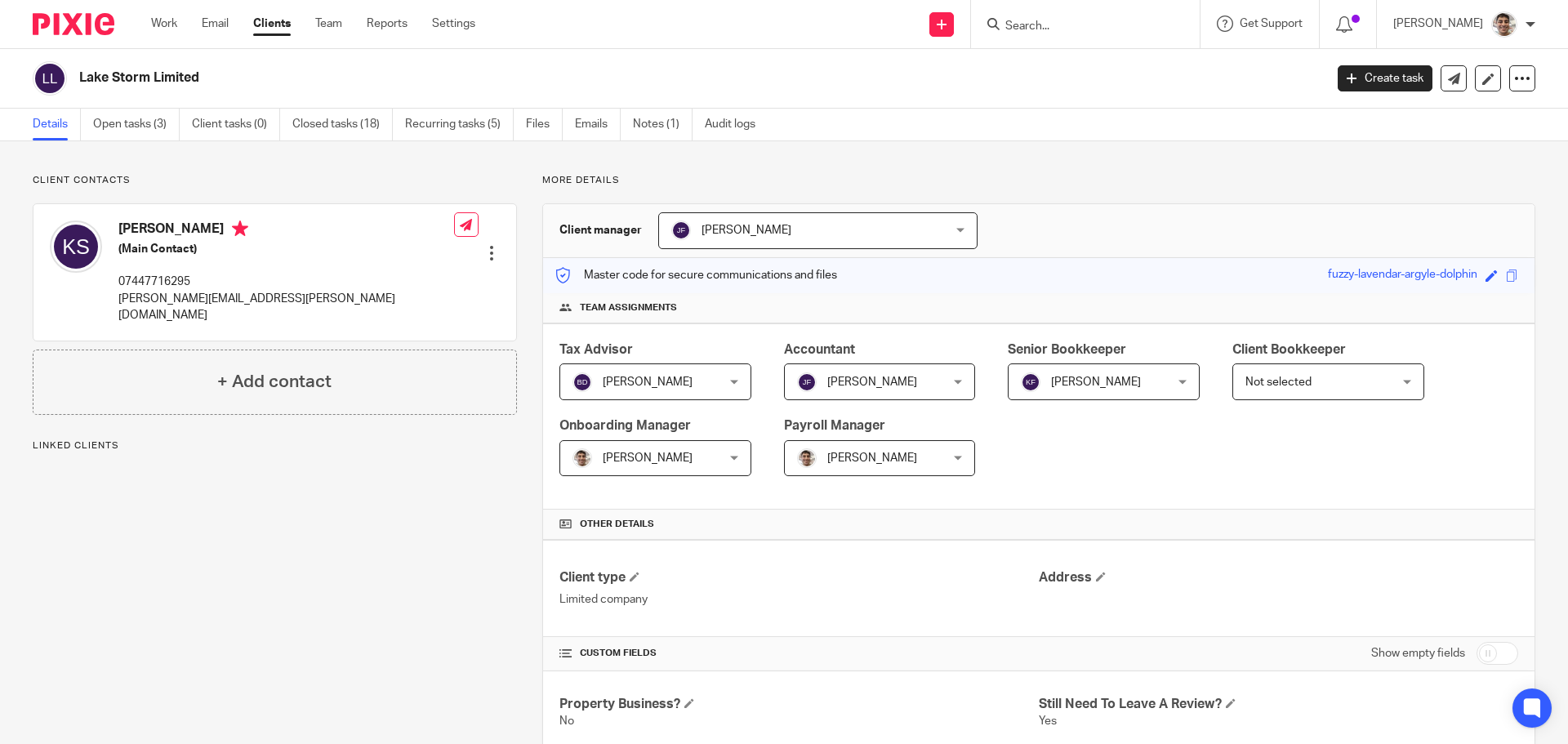
click at [1211, 220] on div "Client manager [PERSON_NAME] [PERSON_NAME] [PERSON_NAME] [PERSON_NAME] [PERSON_…" at bounding box center [1038, 230] width 991 height 54
click at [139, 300] on p "[PERSON_NAME][EMAIL_ADDRESS][PERSON_NAME][DOMAIN_NAME]" at bounding box center [286, 307] width 335 height 34
copy div "[PERSON_NAME][EMAIL_ADDRESS][PERSON_NAME][DOMAIN_NAME]"
